Goal: Find specific page/section: Find specific page/section

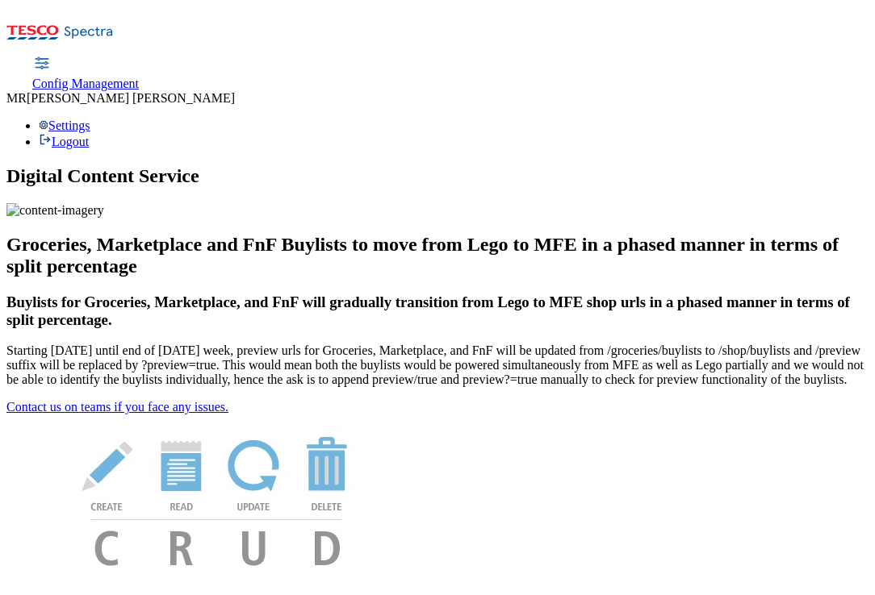
click at [139, 77] on span "Config Management" at bounding box center [85, 84] width 107 height 14
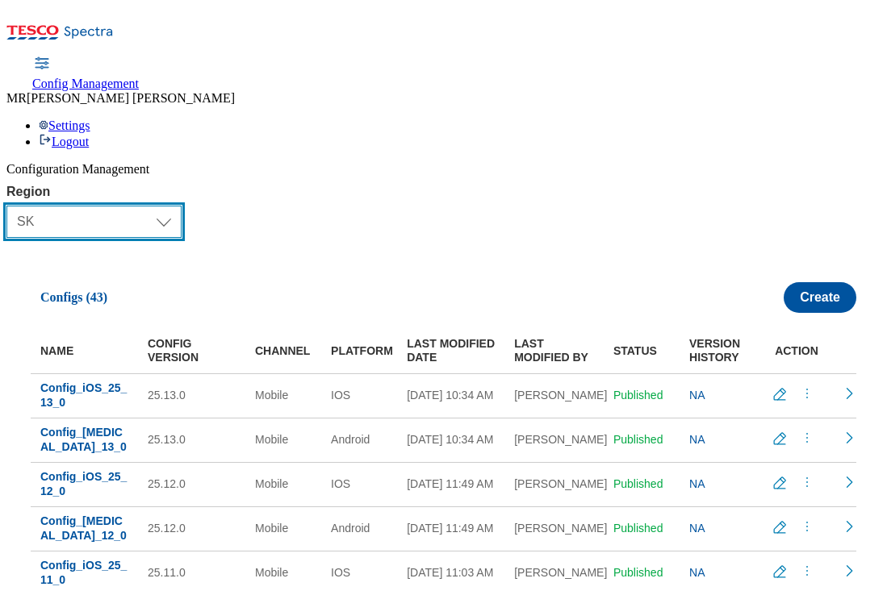
select select "hu"
